Goal: Task Accomplishment & Management: Manage account settings

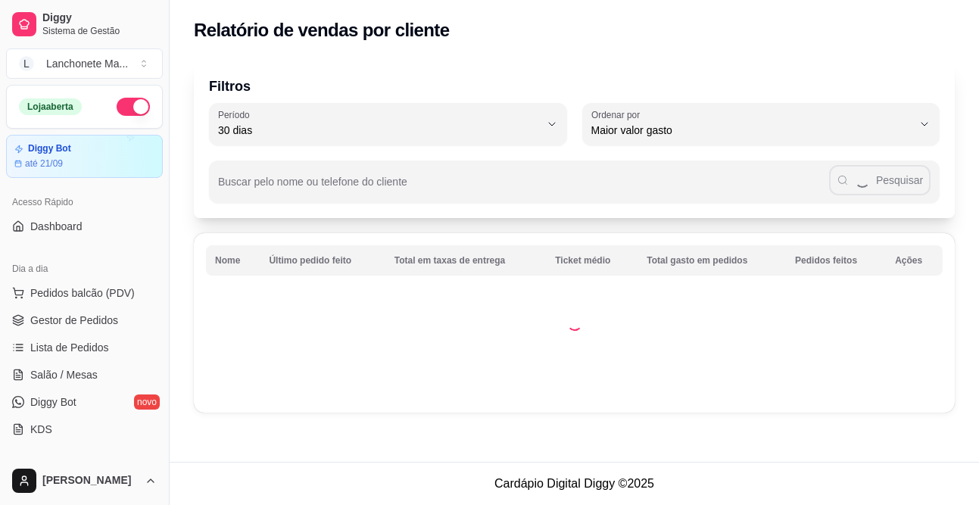
select select "30"
select select "HIGHEST_TOTAL_SPENT_WITH_ORDERS"
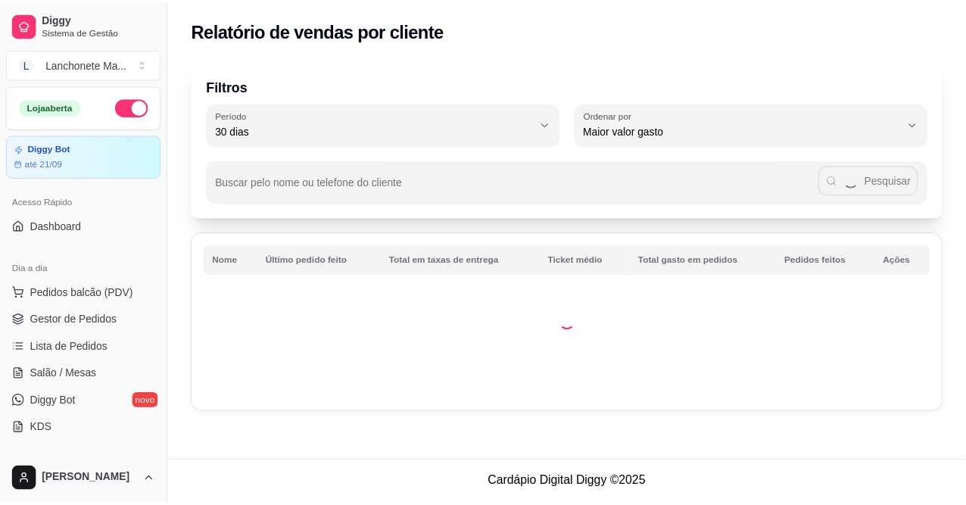
scroll to position [336, 0]
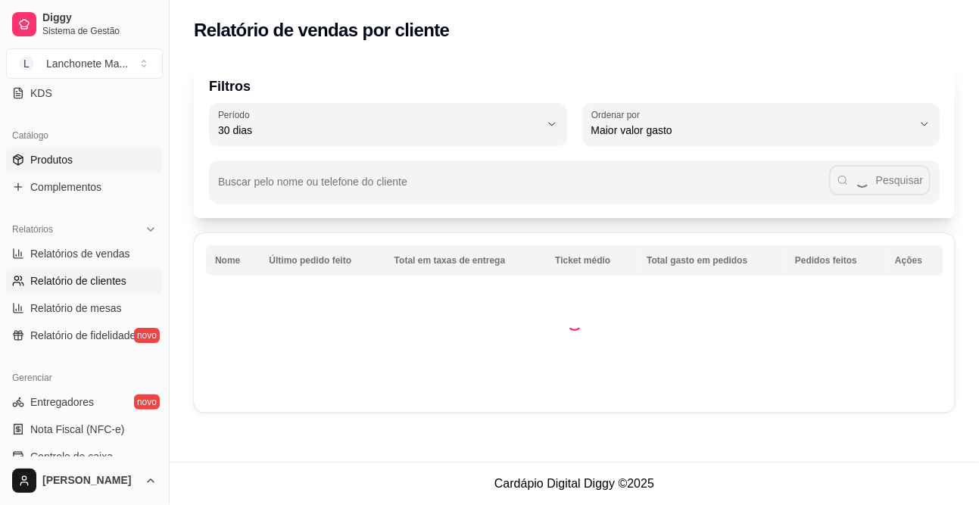
click at [70, 167] on link "Produtos" at bounding box center [84, 160] width 157 height 24
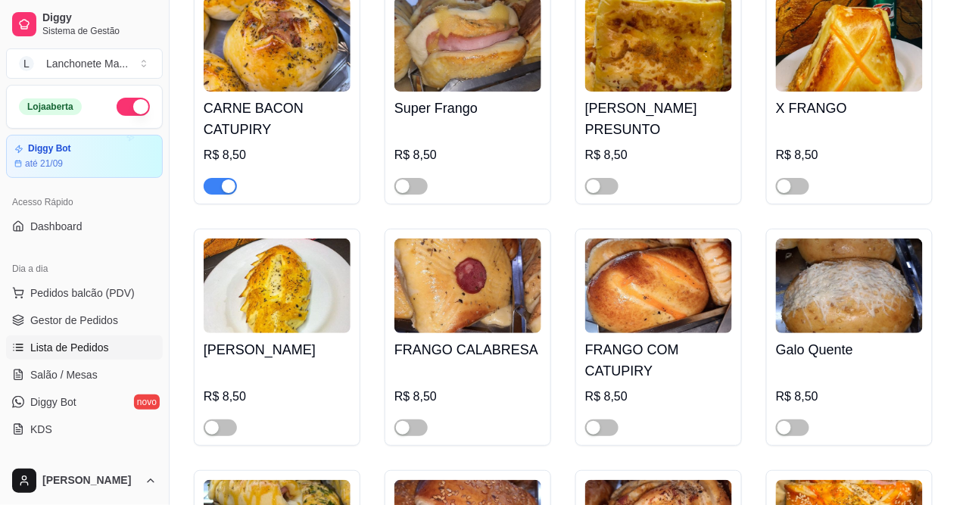
click at [68, 342] on span "Lista de Pedidos" at bounding box center [69, 347] width 79 height 15
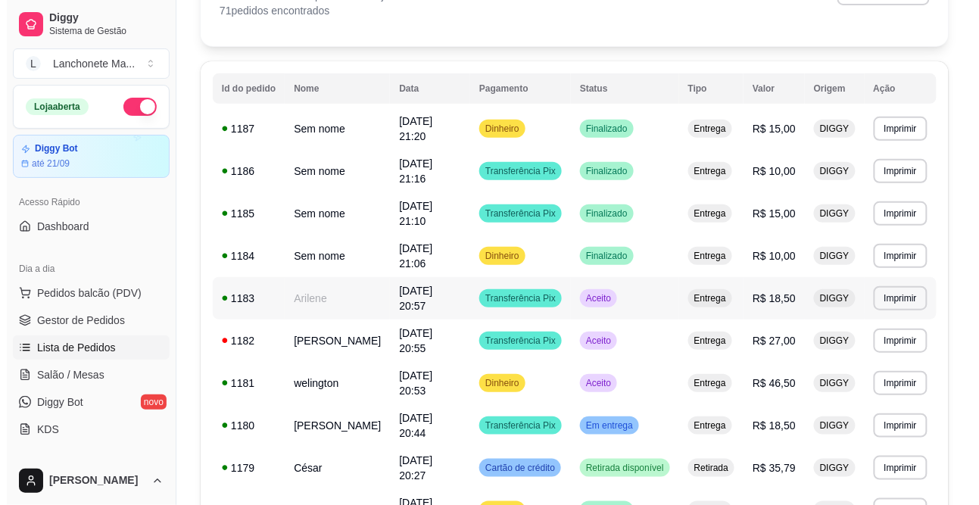
scroll to position [84, 0]
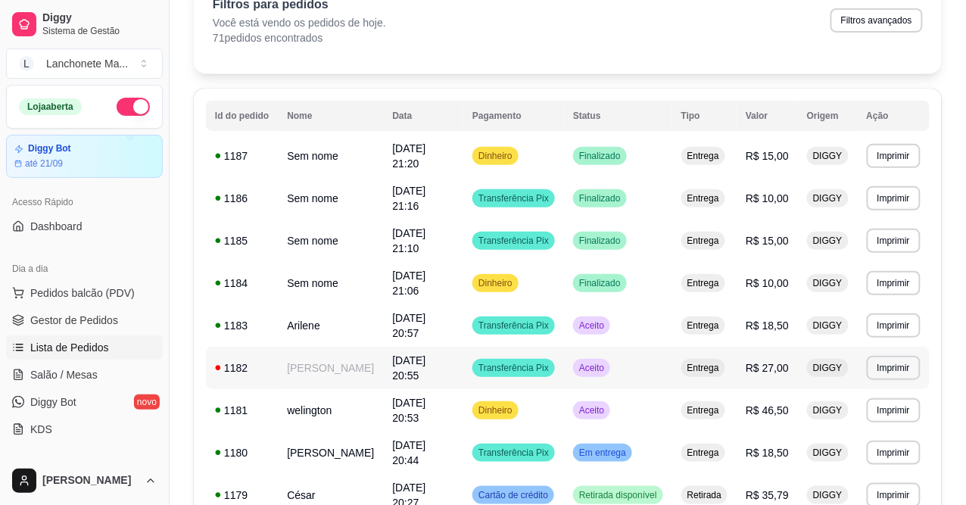
click at [564, 366] on td "Transferência Pix" at bounding box center [514, 368] width 101 height 42
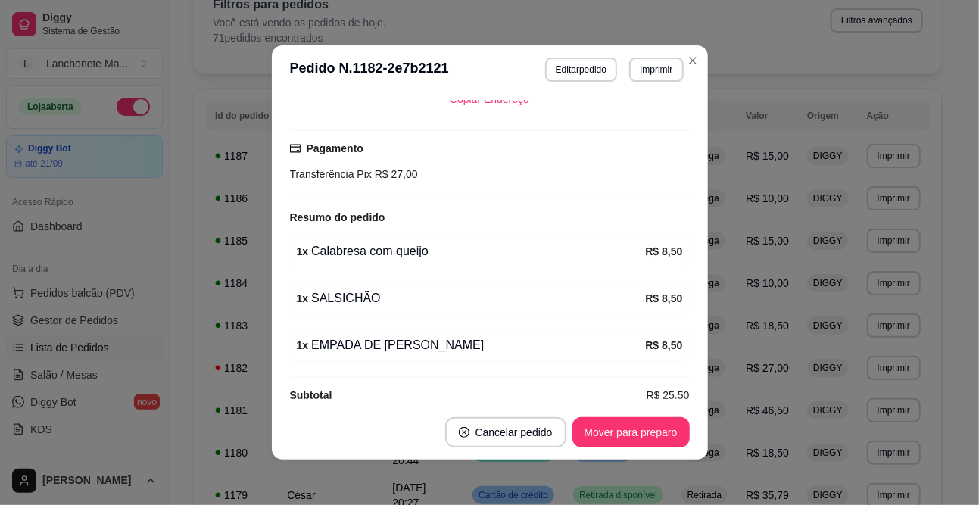
scroll to position [385, 0]
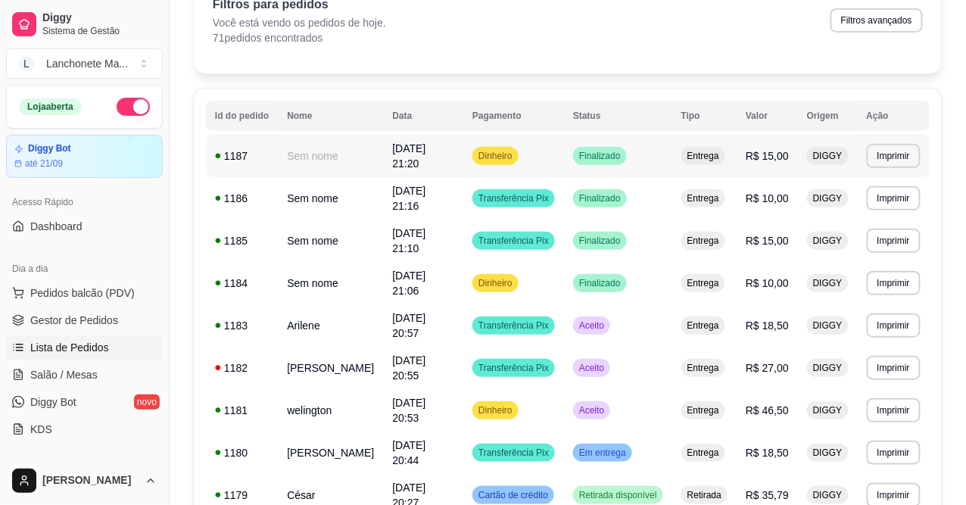
click at [579, 156] on td "Finalizado" at bounding box center [618, 156] width 108 height 42
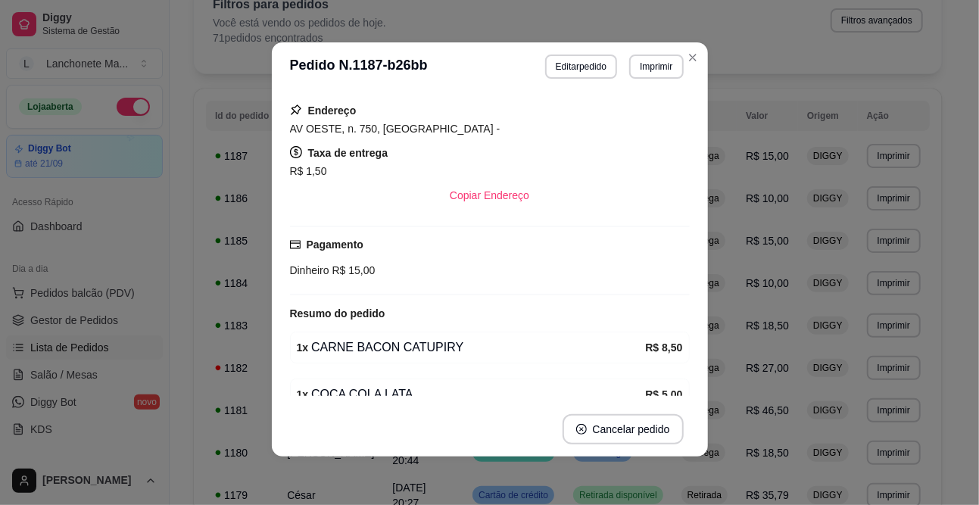
scroll to position [173, 0]
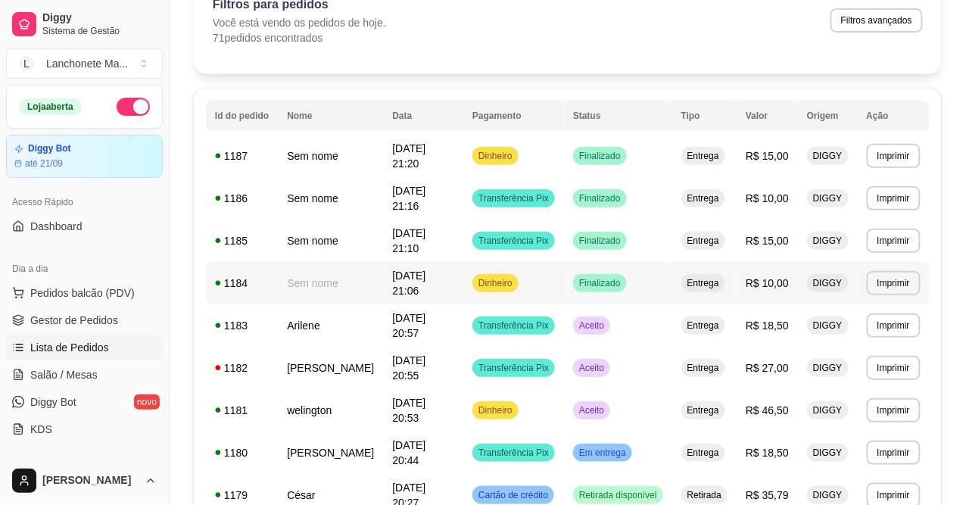
click at [588, 278] on span "Finalizado" at bounding box center [600, 283] width 48 height 12
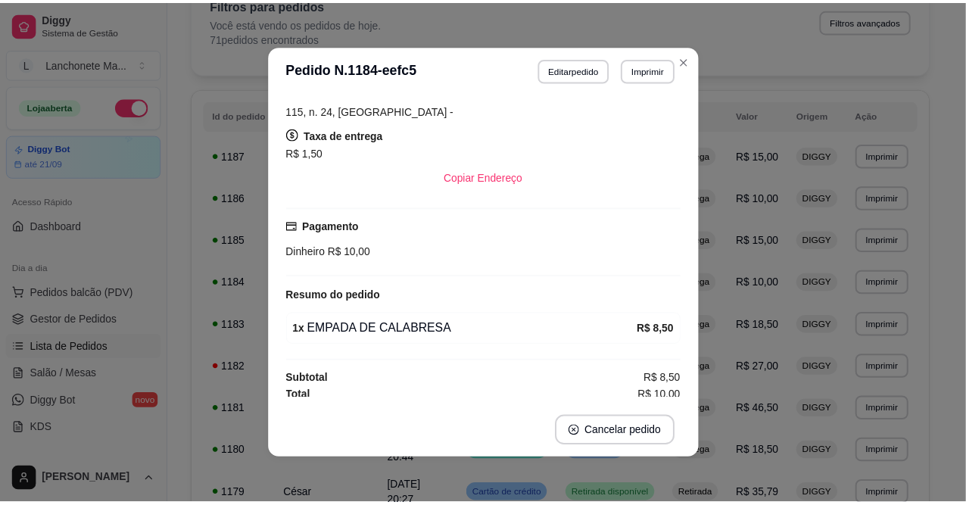
scroll to position [146, 0]
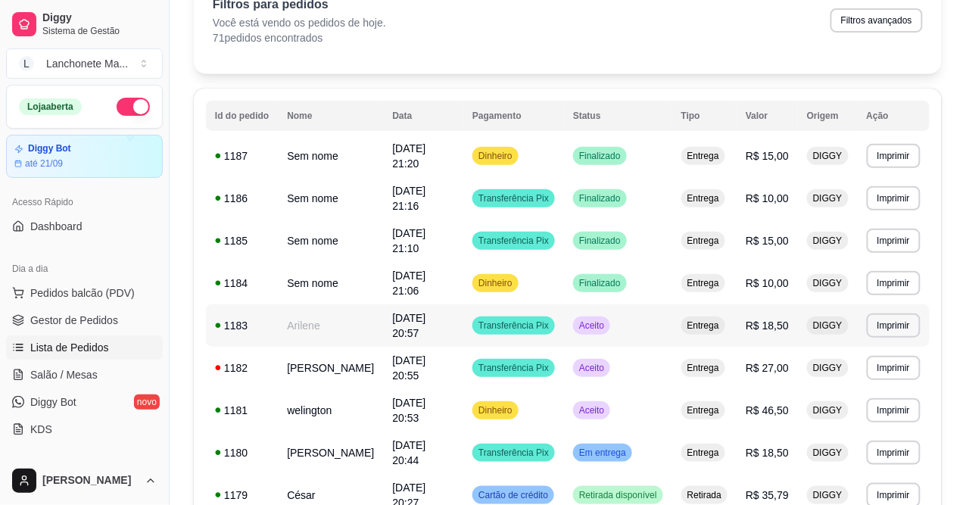
click at [610, 326] on div "Aceito" at bounding box center [591, 326] width 37 height 18
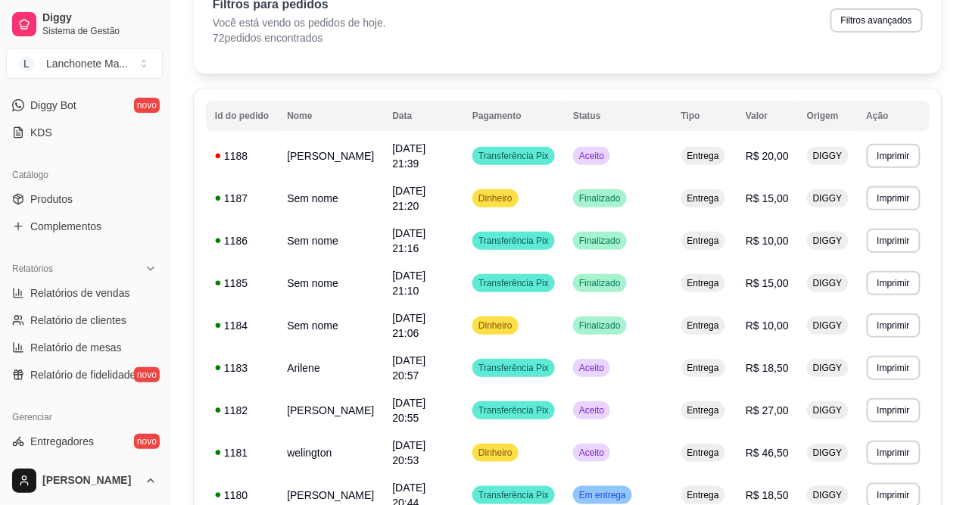
scroll to position [336, 0]
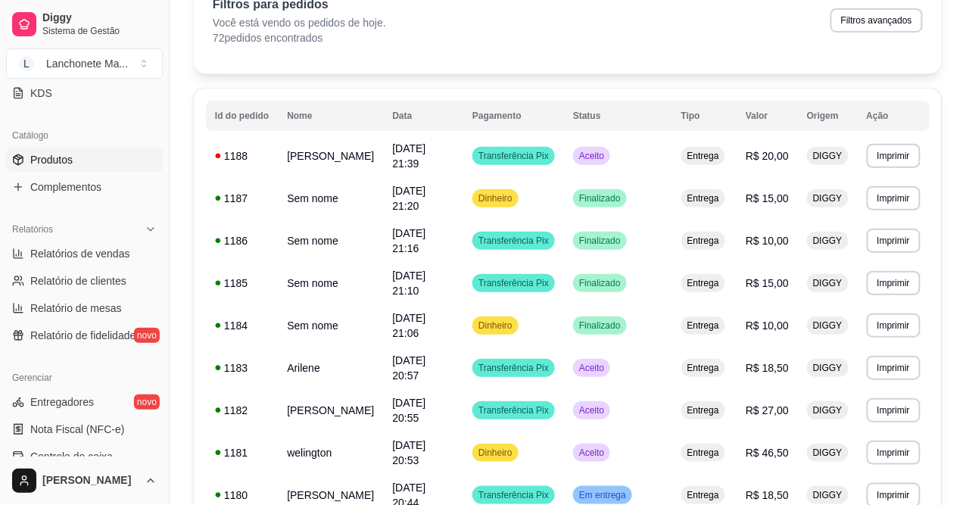
click at [70, 161] on span "Produtos" at bounding box center [51, 159] width 42 height 15
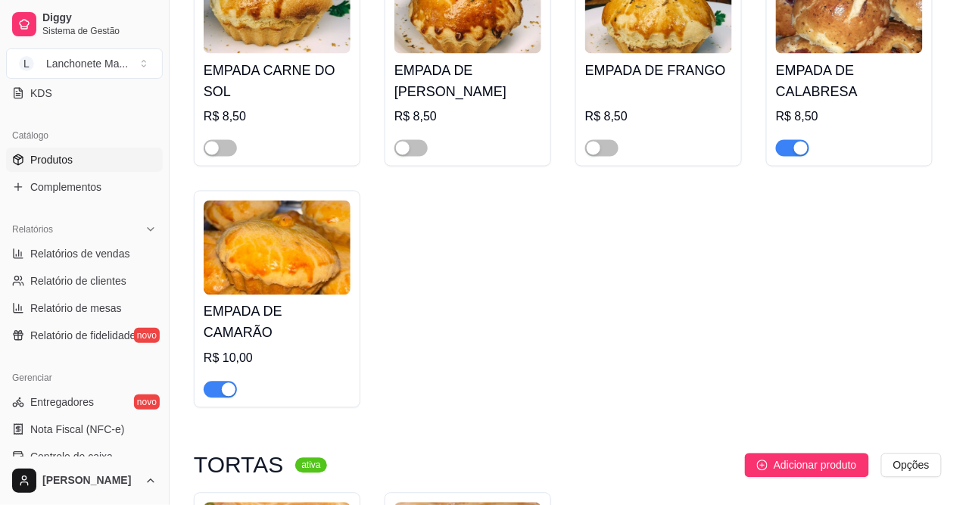
scroll to position [3534, 0]
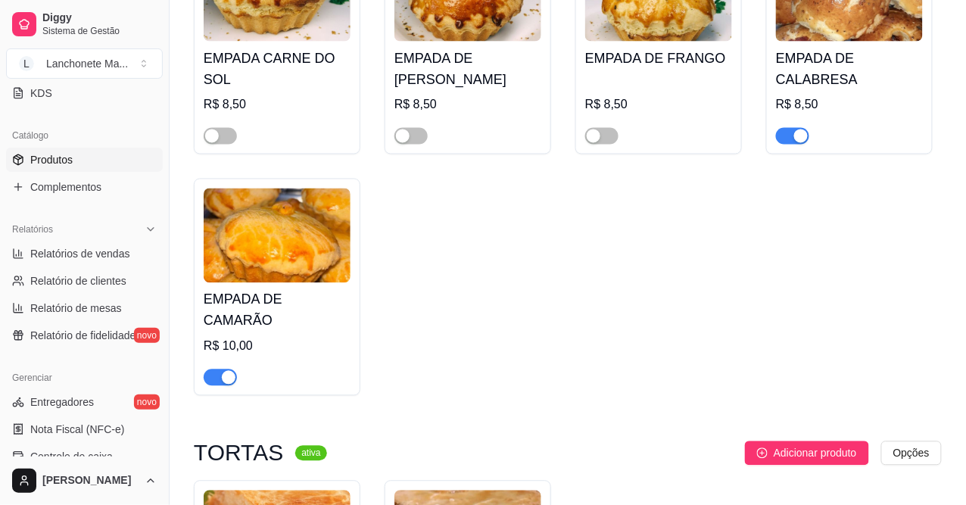
click at [220, 370] on span "button" at bounding box center [220, 378] width 33 height 17
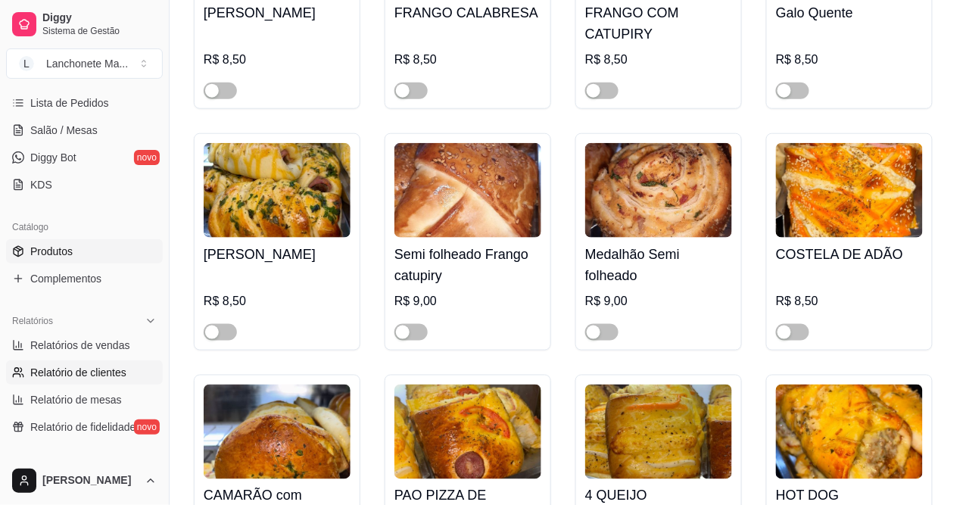
scroll to position [0, 0]
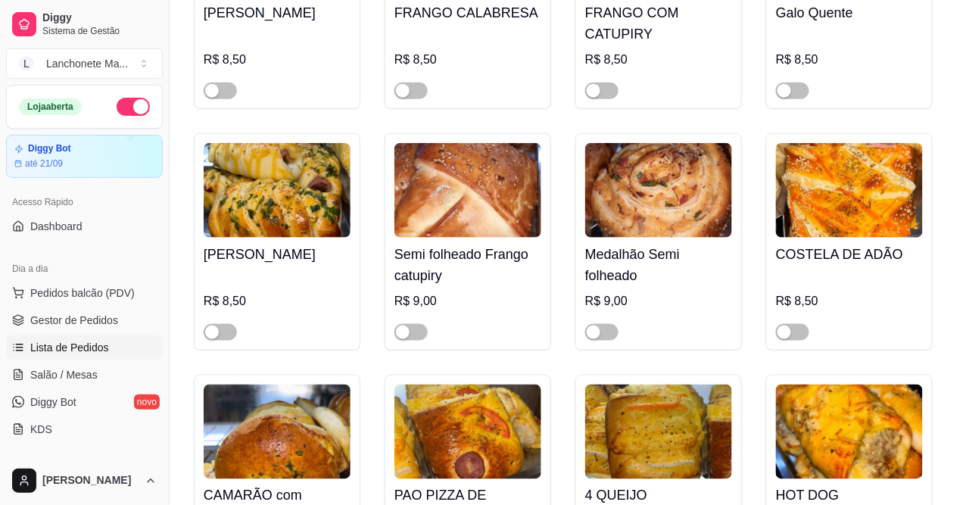
click at [70, 345] on span "Lista de Pedidos" at bounding box center [69, 347] width 79 height 15
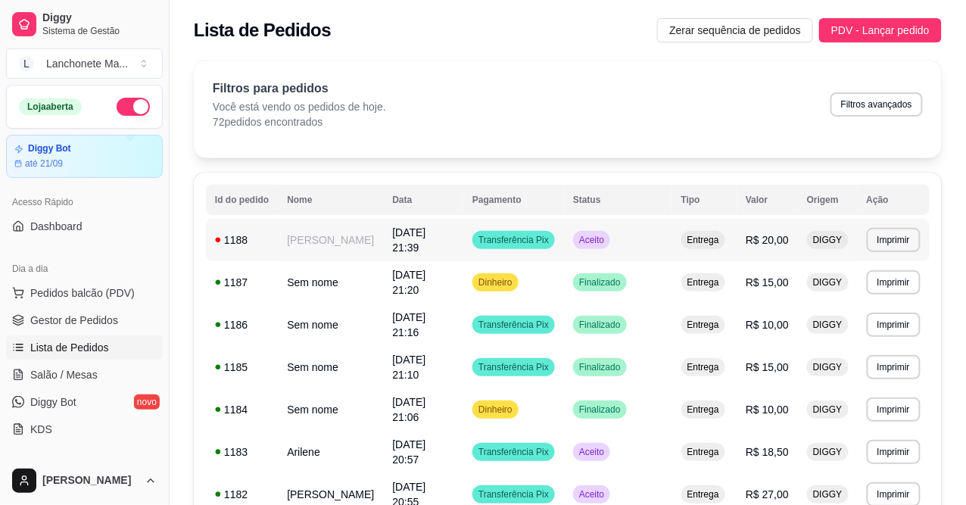
click at [585, 238] on span "Aceito" at bounding box center [591, 240] width 31 height 12
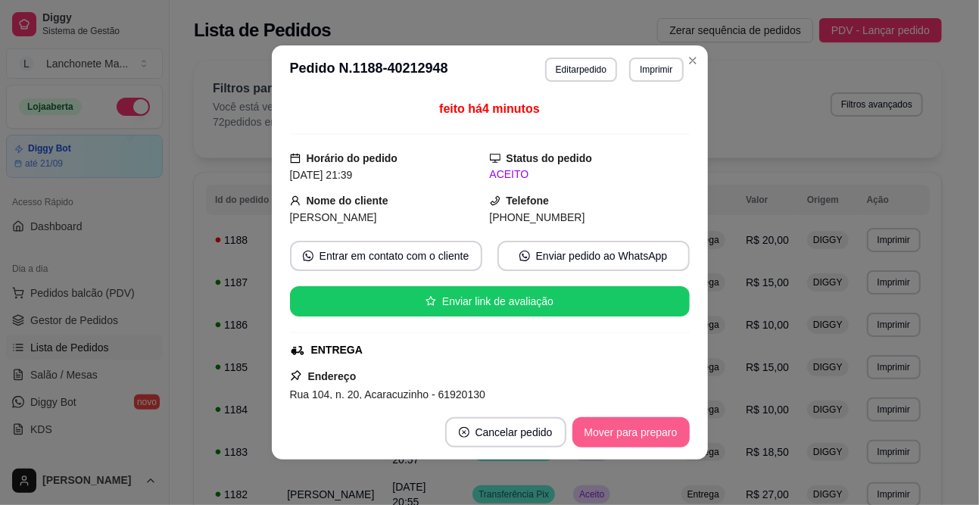
click at [611, 425] on button "Mover para preparo" at bounding box center [631, 432] width 117 height 30
click at [611, 425] on div "Mover para preparo" at bounding box center [620, 432] width 139 height 30
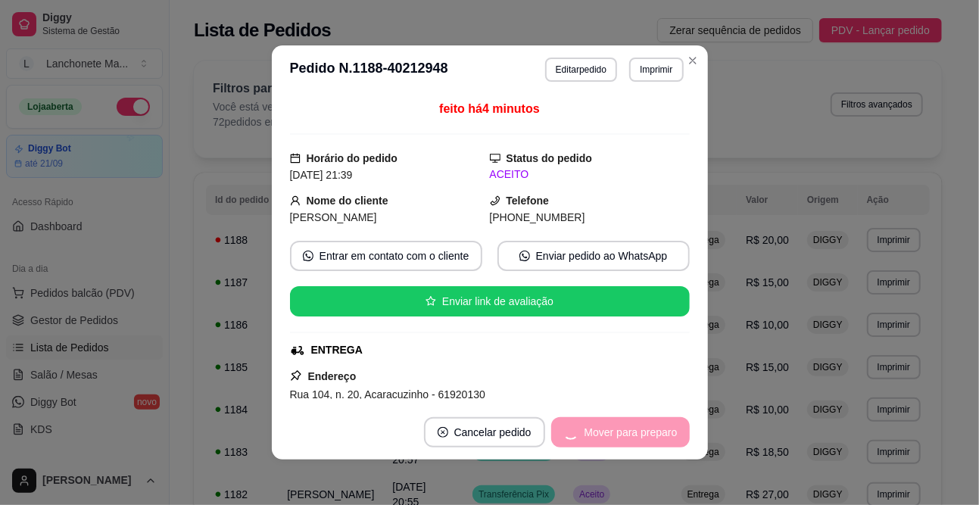
click at [611, 425] on div "Mover para preparo" at bounding box center [620, 432] width 139 height 30
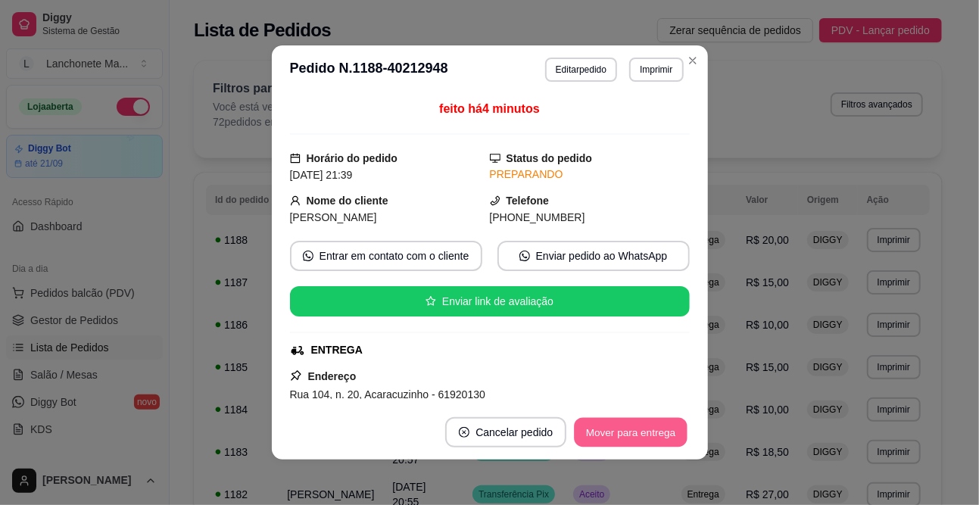
click at [612, 426] on button "Mover para entrega" at bounding box center [632, 433] width 114 height 30
click at [612, 426] on div "Mover para entrega" at bounding box center [620, 432] width 138 height 30
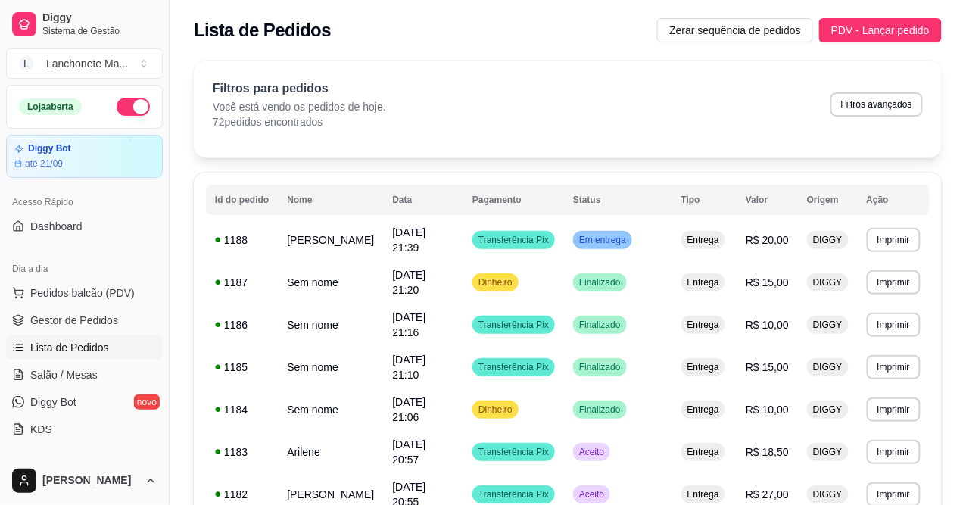
click at [117, 109] on button "button" at bounding box center [133, 107] width 33 height 18
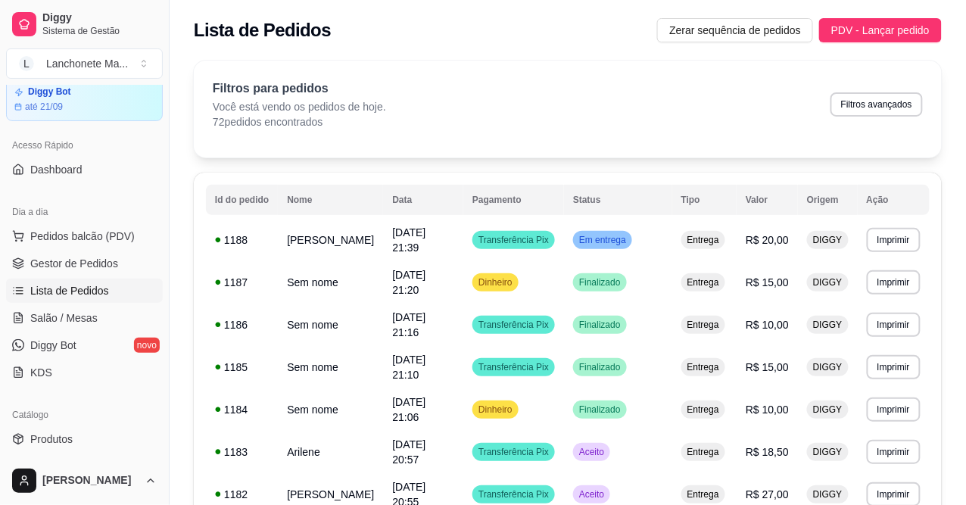
scroll to position [252, 0]
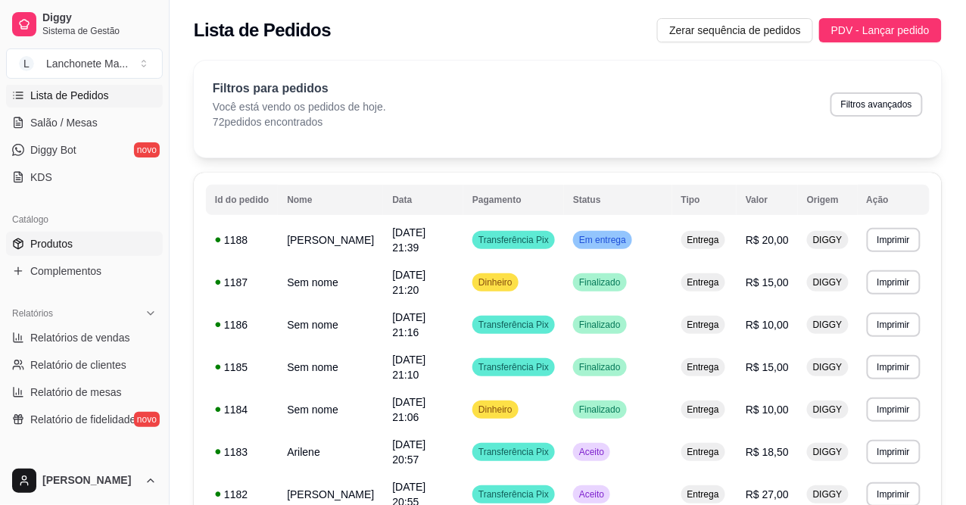
click at [72, 232] on link "Produtos" at bounding box center [84, 244] width 157 height 24
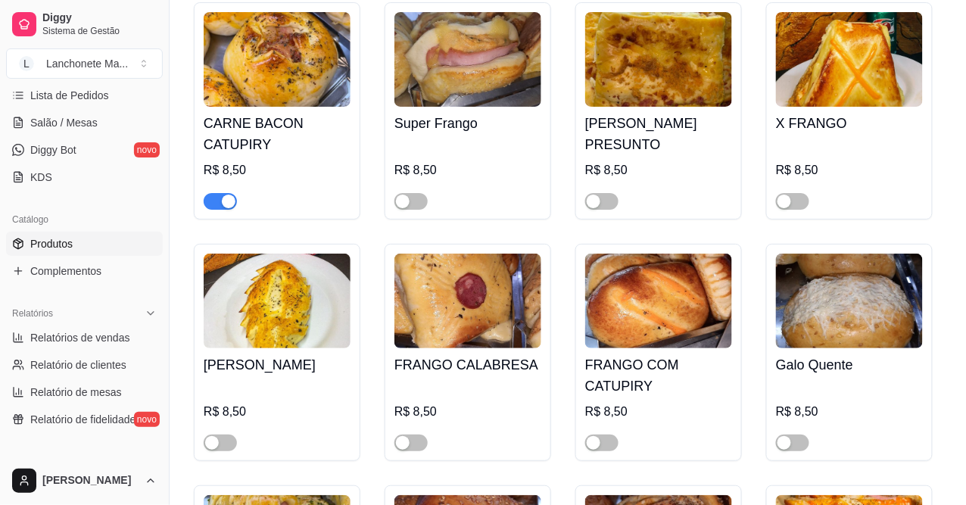
scroll to position [1430, 0]
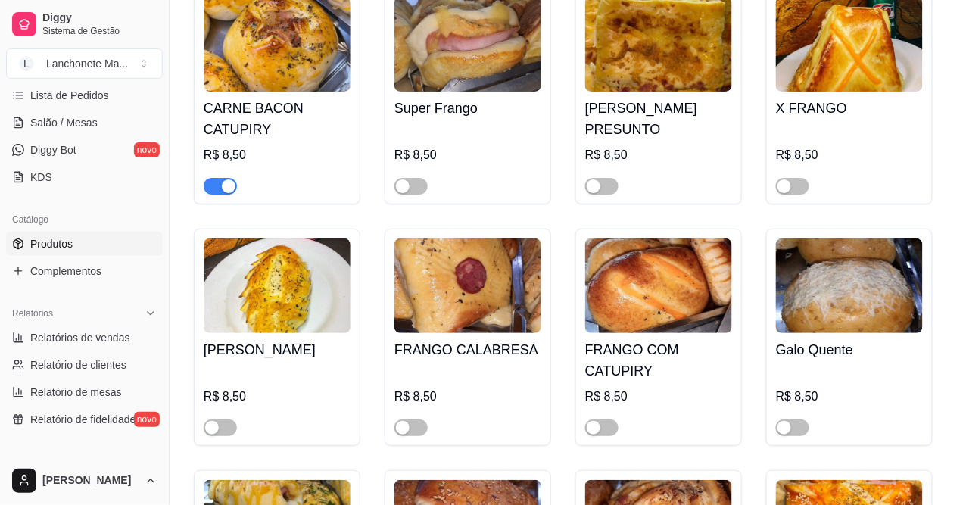
click at [229, 179] on div "button" at bounding box center [229, 186] width 14 height 14
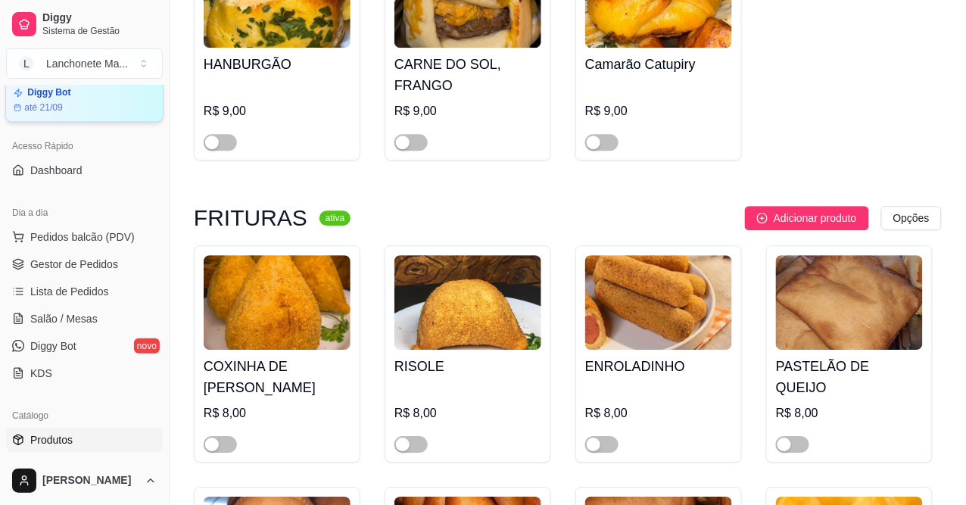
scroll to position [0, 0]
